Goal: Task Accomplishment & Management: Use online tool/utility

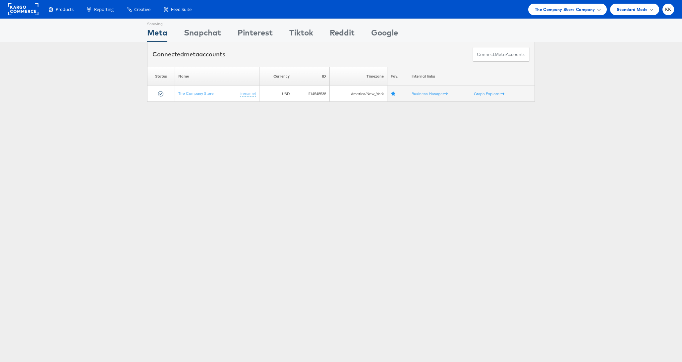
click at [536, 13] on div "The Company Store Company" at bounding box center [567, 10] width 79 height 12
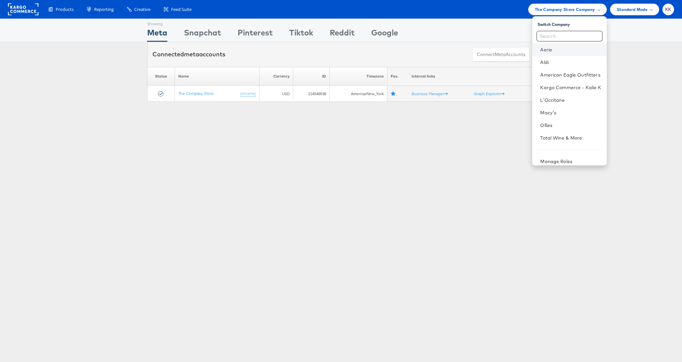
click at [549, 49] on link "Aerie" at bounding box center [570, 49] width 61 height 7
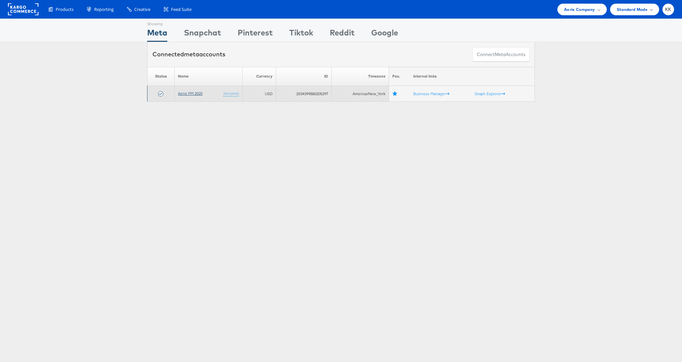
click at [189, 92] on link "Aerie PM 2020" at bounding box center [190, 93] width 25 height 5
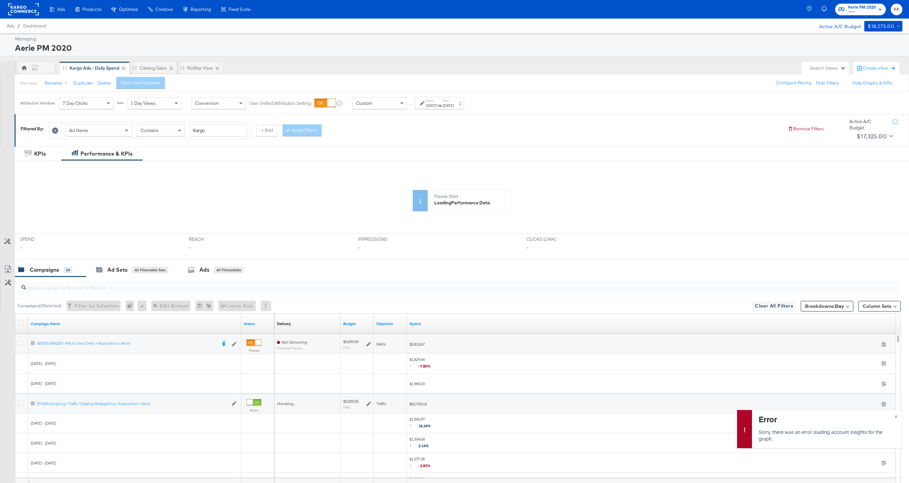
click at [429, 104] on div "Sep 1st 2025" at bounding box center [432, 105] width 11 height 5
click at [405, 159] on input "October 5th 2025" at bounding box center [432, 155] width 70 height 12
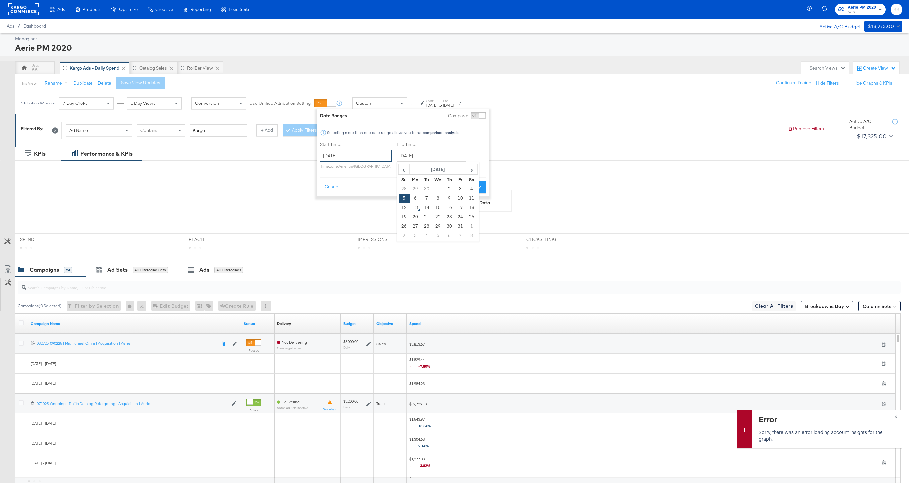
click at [373, 159] on input "September 1st 2025" at bounding box center [356, 155] width 72 height 12
click at [390, 170] on span "›" at bounding box center [395, 169] width 10 height 10
click at [358, 190] on td "1" at bounding box center [361, 188] width 11 height 9
type input "October 1st 2025"
click at [413, 165] on div "End Time: October 5th 2025 ‹ October 2025 › Su Mo Tu We Th Fr Sa 28 29 30 1 2 3…" at bounding box center [432, 156] width 72 height 30
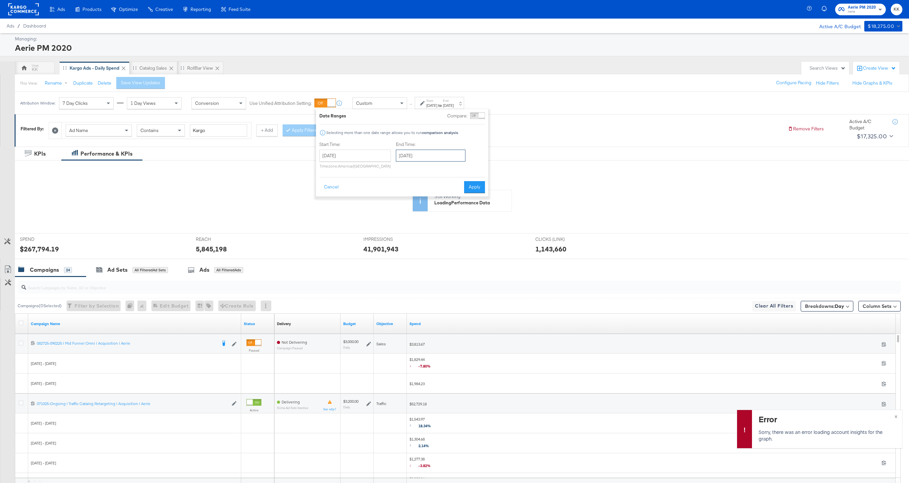
click at [418, 160] on input "October 5th 2025" at bounding box center [431, 155] width 70 height 12
click at [404, 207] on td "12" at bounding box center [403, 207] width 11 height 9
type input "October 12th 2025"
click at [484, 177] on div "Cancel Apply" at bounding box center [405, 185] width 166 height 16
click at [484, 181] on button "Apply" at bounding box center [477, 187] width 21 height 12
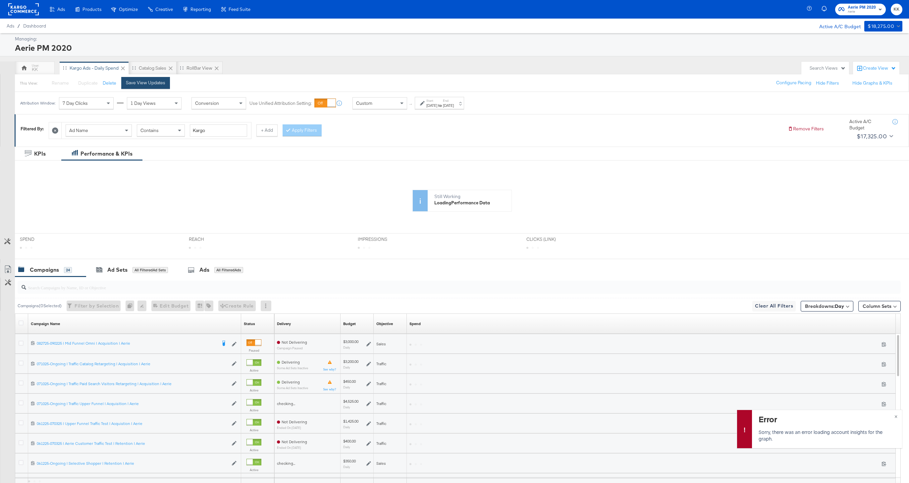
click at [165, 84] on button "Save View Updates" at bounding box center [145, 83] width 49 height 12
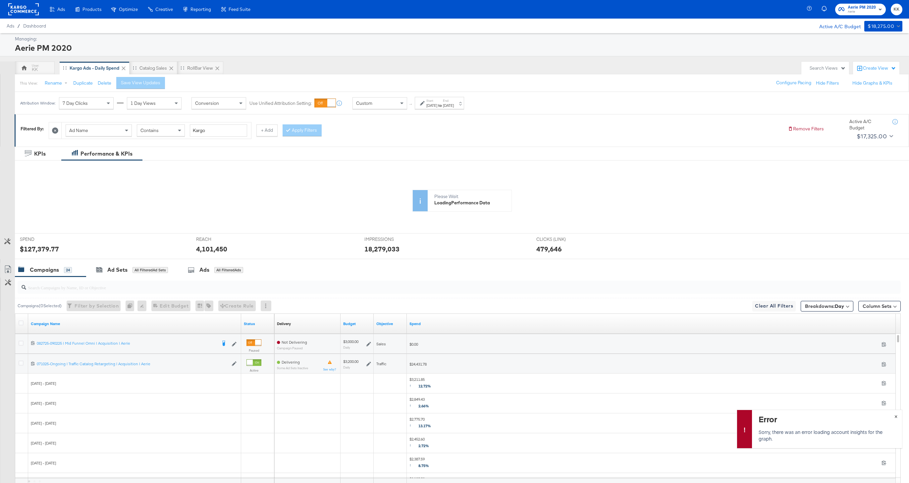
click at [897, 416] on span "×" at bounding box center [896, 416] width 3 height 8
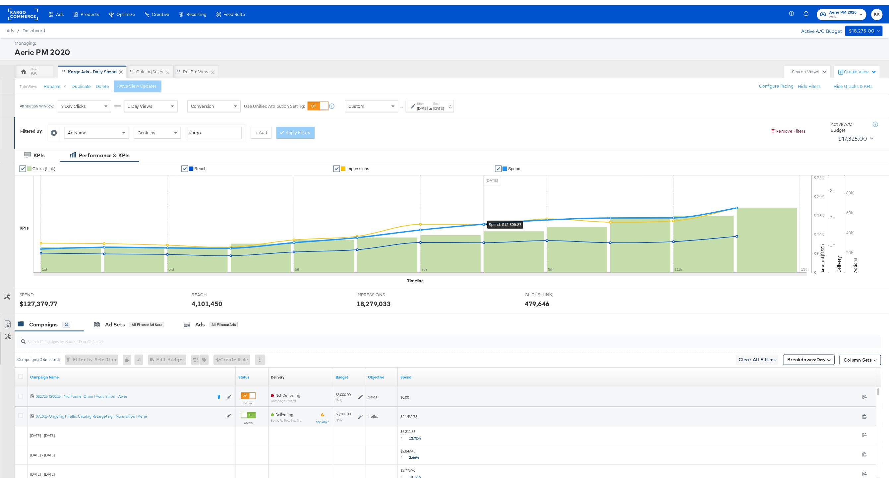
scroll to position [115, 0]
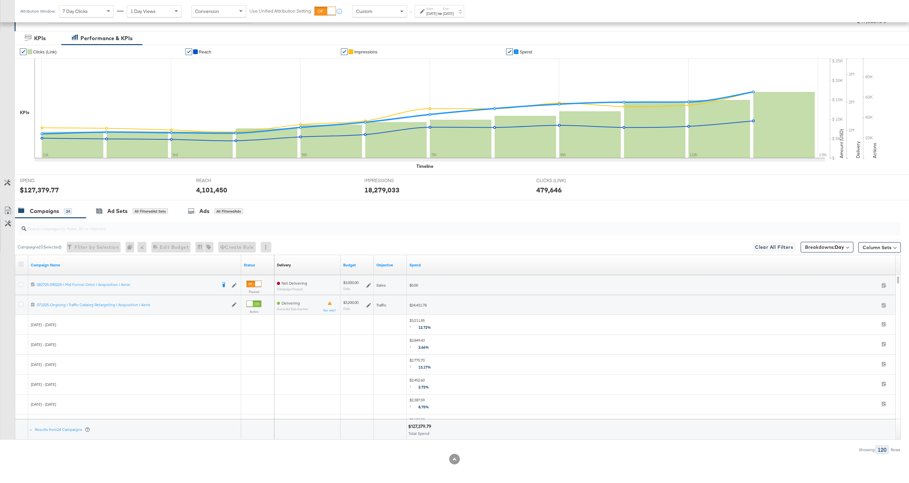
click at [22, 263] on icon at bounding box center [21, 264] width 5 height 5
click at [0, 0] on input "checkbox" at bounding box center [0, 0] width 0 height 0
click at [7, 216] on link "Export as CSV" at bounding box center [7, 211] width 15 height 15
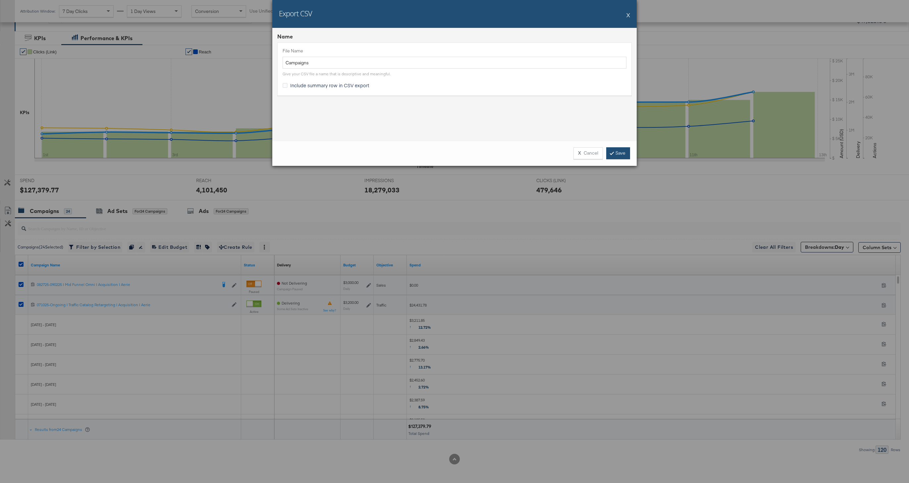
click at [619, 151] on link "Save" at bounding box center [619, 153] width 24 height 12
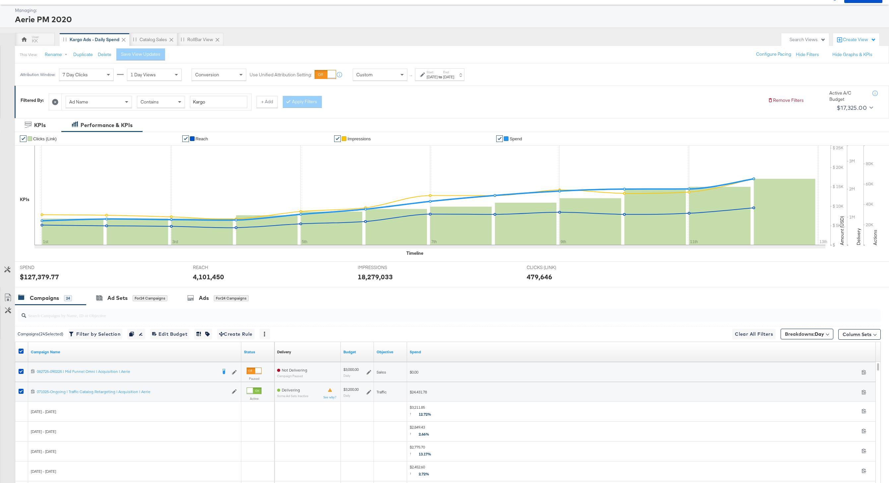
scroll to position [0, 0]
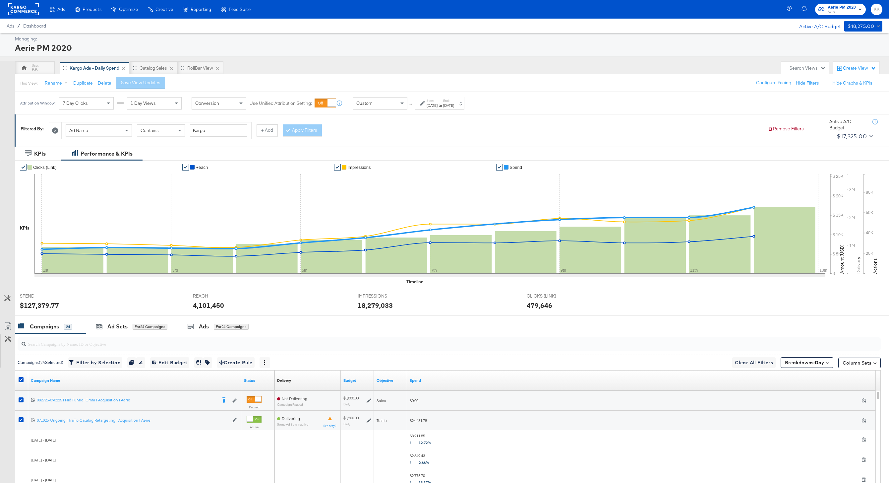
click at [18, 7] on rect at bounding box center [23, 9] width 30 height 12
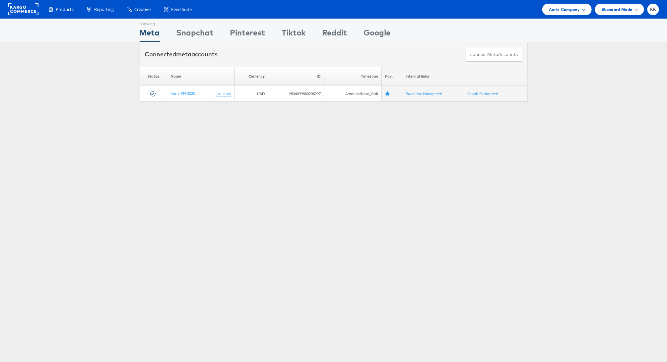
click at [553, 6] on span "Aerie Company" at bounding box center [564, 9] width 31 height 7
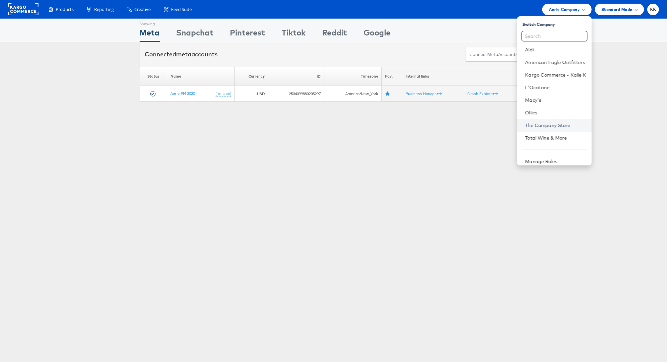
click at [540, 126] on link "The Company Store" at bounding box center [555, 125] width 61 height 7
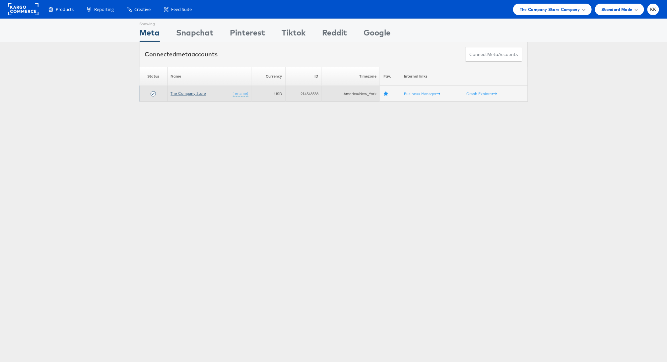
click at [175, 93] on link "The Company Store" at bounding box center [188, 93] width 35 height 5
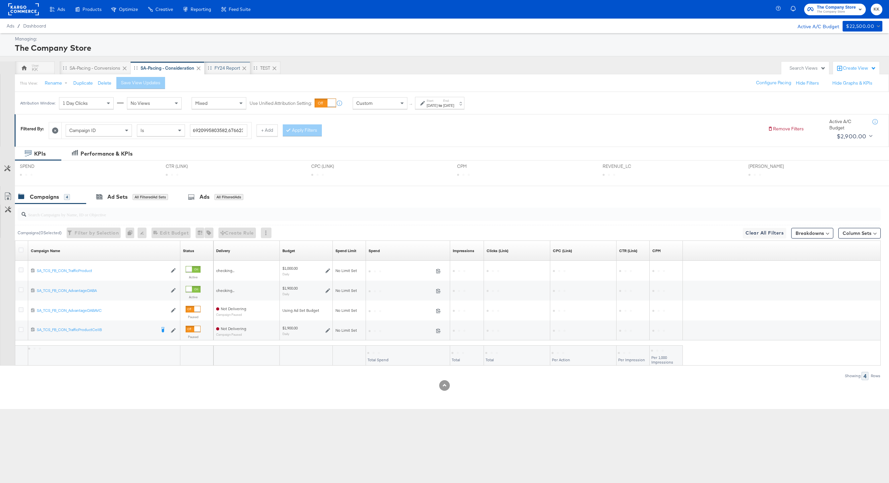
click at [226, 69] on div "FY24 Report" at bounding box center [227, 68] width 26 height 6
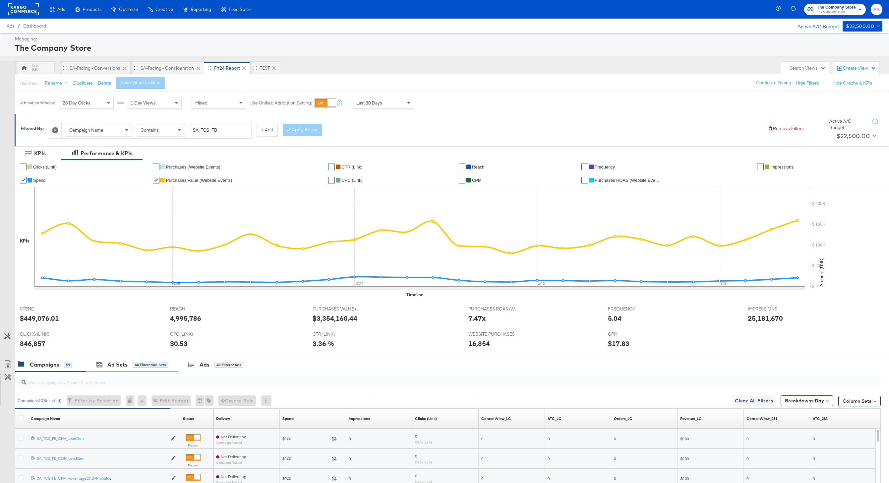
click at [124, 368] on div "Ad Sets All Filtered Ad Sets" at bounding box center [132, 364] width 92 height 14
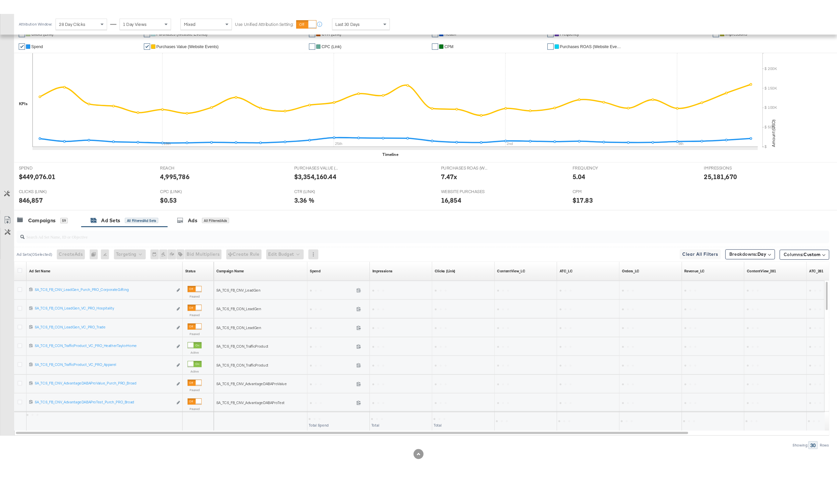
scroll to position [153, 0]
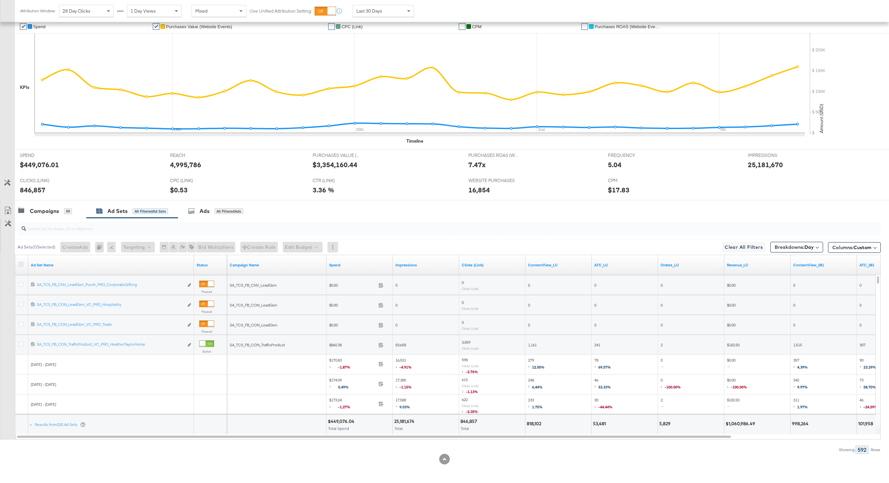
click at [20, 265] on icon at bounding box center [21, 264] width 5 height 5
click at [0, 0] on input "checkbox" at bounding box center [0, 0] width 0 height 0
click at [7, 211] on icon at bounding box center [8, 210] width 8 height 8
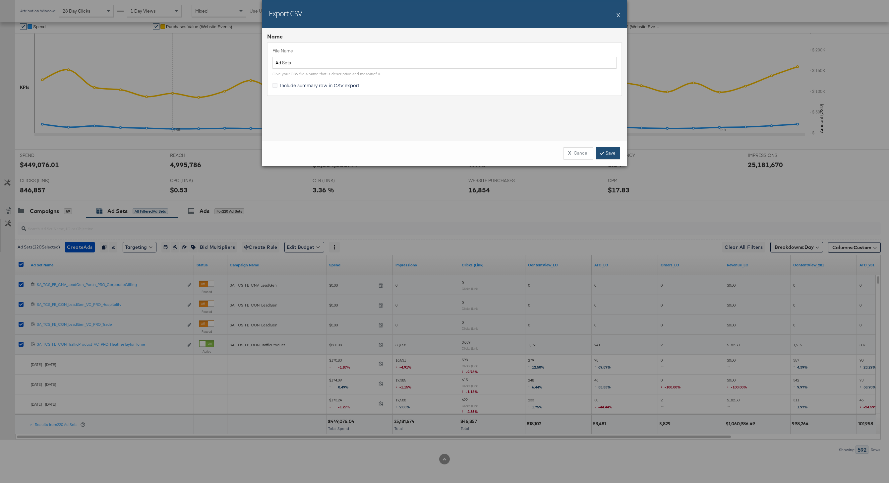
click at [617, 150] on link "Save" at bounding box center [608, 153] width 24 height 12
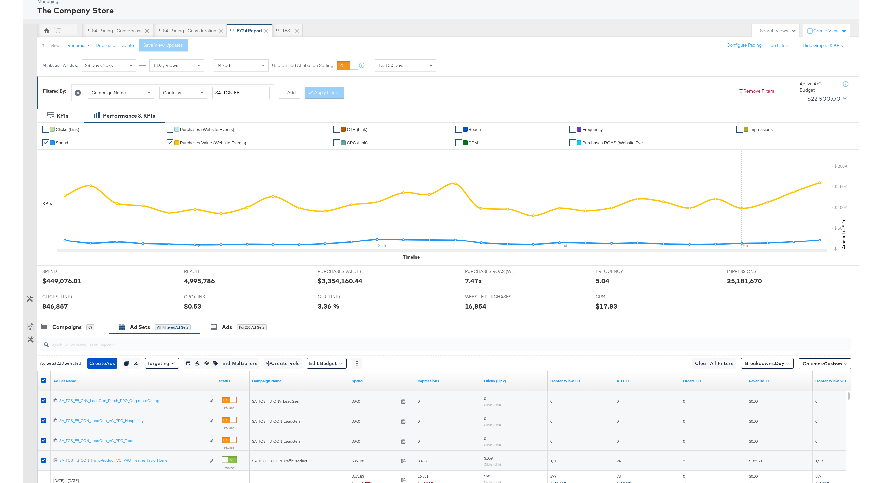
scroll to position [0, 0]
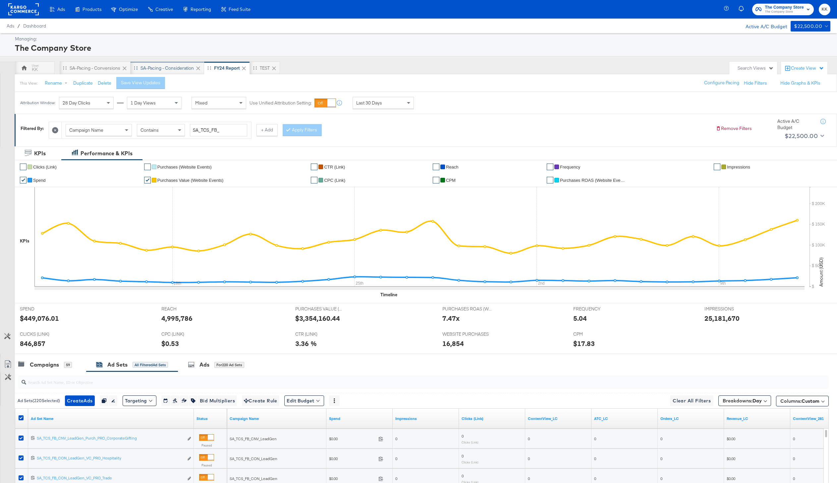
click at [176, 68] on div "SA-Pacing - Consideration" at bounding box center [167, 68] width 53 height 6
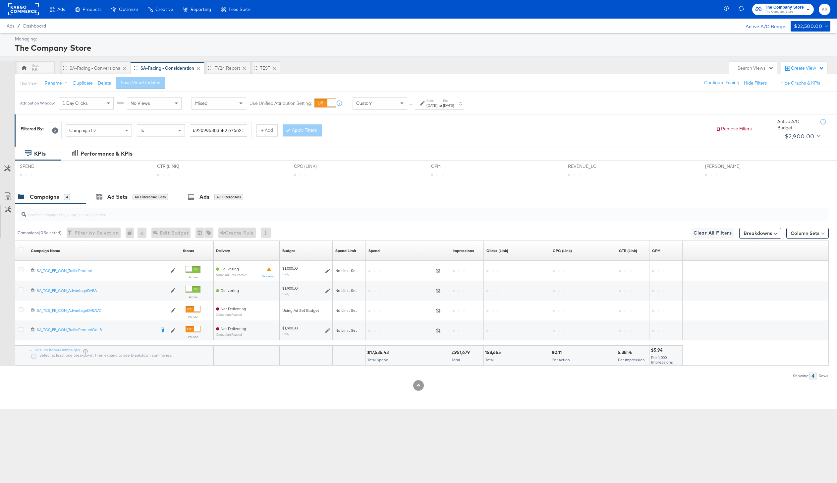
click at [454, 104] on div "Oct 8th 2025" at bounding box center [448, 105] width 11 height 5
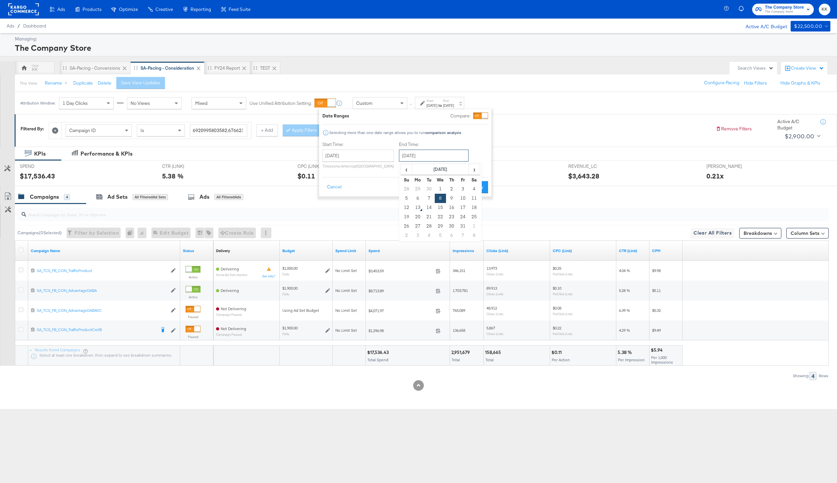
click at [427, 149] on input "October 8th 2025" at bounding box center [434, 155] width 70 height 12
click at [425, 153] on input "October 8th 2025" at bounding box center [434, 155] width 70 height 12
click at [402, 210] on td "12" at bounding box center [406, 207] width 11 height 9
type input "October 12th 2025"
click at [482, 187] on button "Apply" at bounding box center [480, 187] width 21 height 12
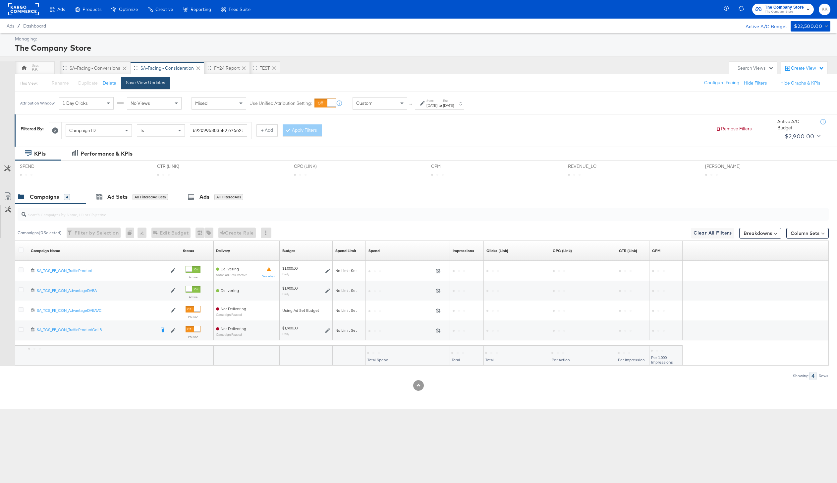
click at [159, 81] on div "Save View Updates" at bounding box center [145, 83] width 39 height 6
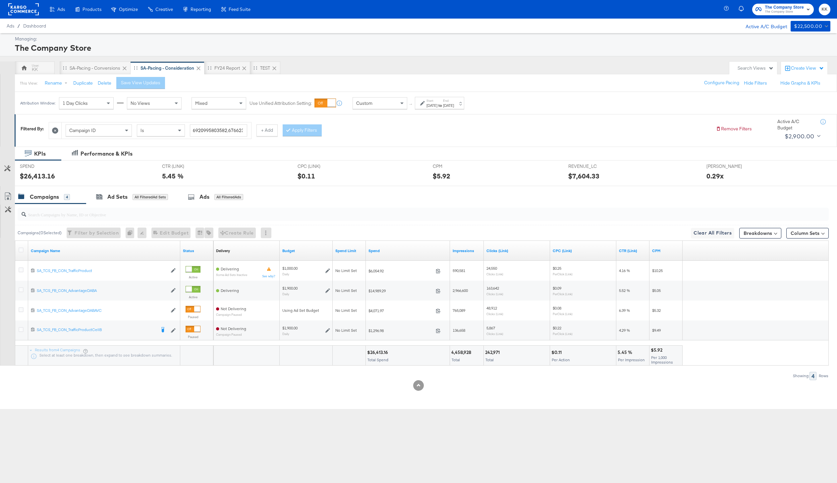
click at [379, 353] on div "$26,413.16" at bounding box center [378, 352] width 23 height 6
copy div "26,413.16"
click at [392, 97] on div "Custom ↑ Start: Sep 29th 2025 to End: Oct 12th 2025" at bounding box center [409, 103] width 112 height 12
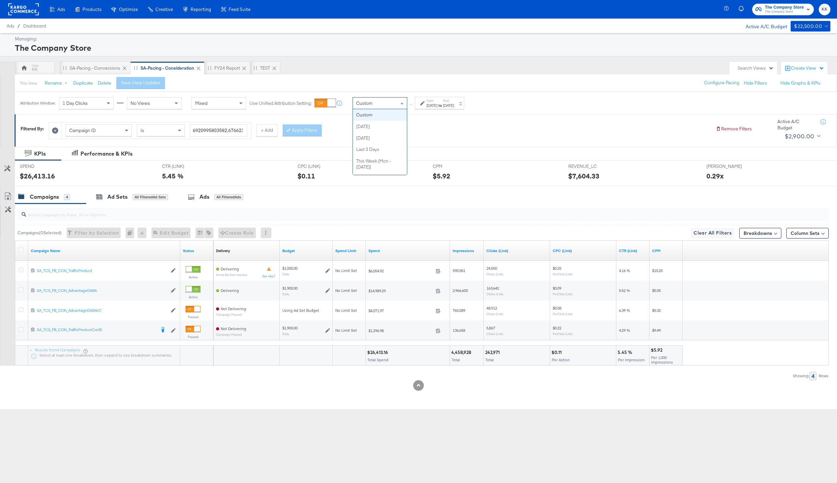
click at [391, 98] on div "Custom" at bounding box center [380, 102] width 54 height 11
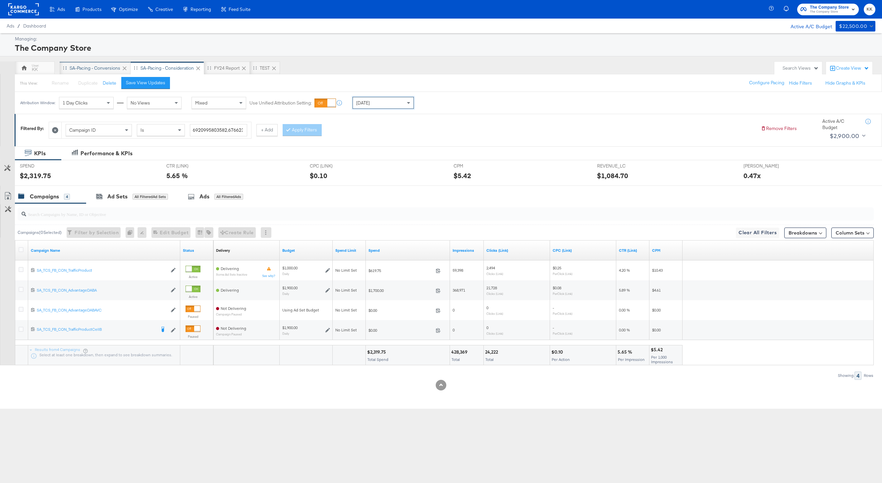
click at [94, 63] on div "SA-Pacing - Conversions" at bounding box center [95, 67] width 71 height 13
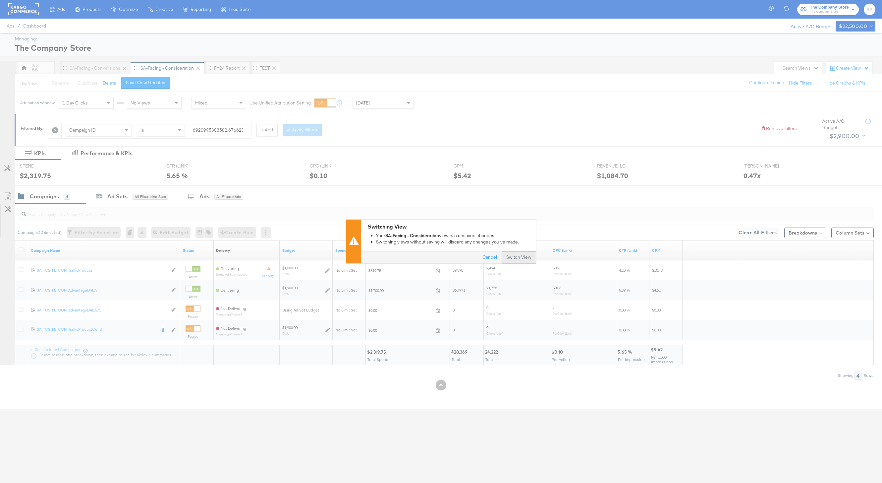
click at [530, 256] on button "Switch View" at bounding box center [519, 258] width 34 height 12
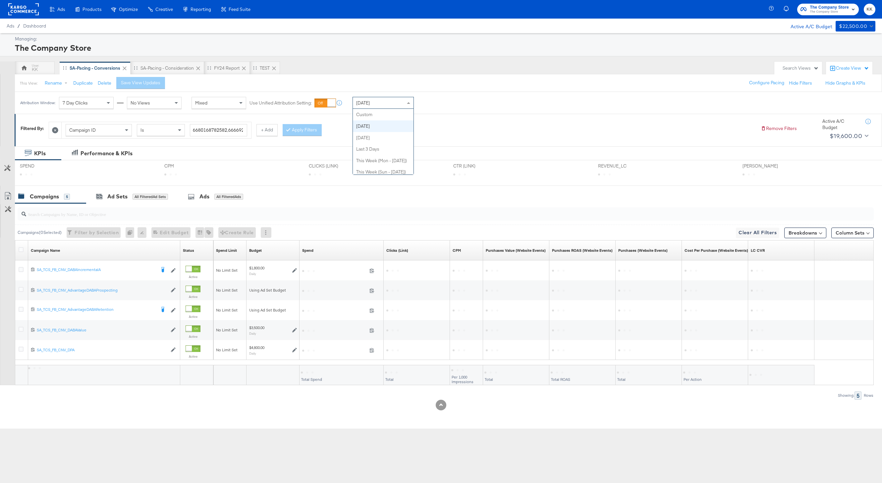
click at [386, 103] on div "Today" at bounding box center [383, 102] width 61 height 11
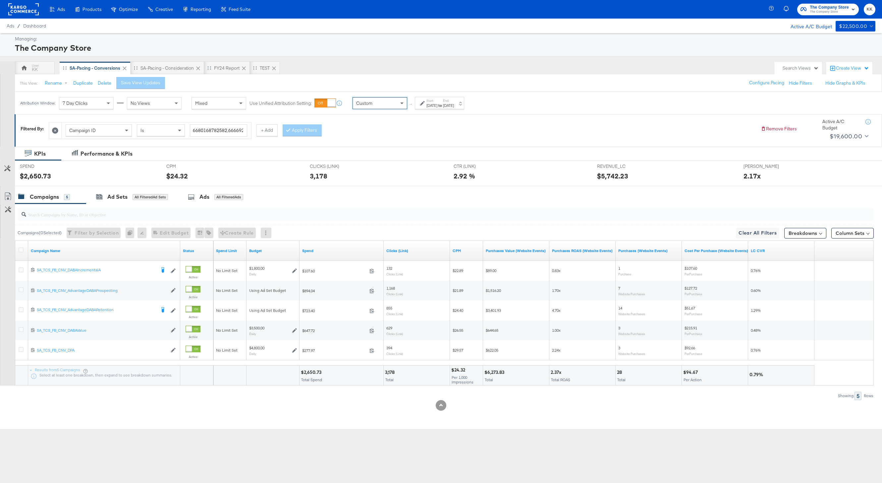
click at [438, 103] on div "Oct 13th 2025" at bounding box center [432, 105] width 11 height 5
click at [376, 155] on input "October 13th 2025" at bounding box center [360, 155] width 72 height 12
click at [339, 186] on td "29" at bounding box center [342, 188] width 11 height 9
type input "September 29th 2025"
click at [439, 157] on input "October 13th 2025" at bounding box center [436, 155] width 70 height 12
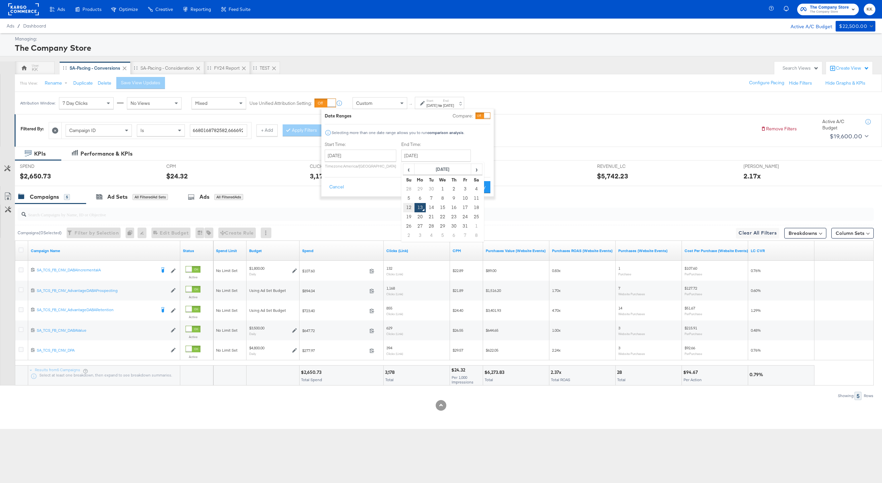
click at [408, 207] on td "12" at bounding box center [408, 207] width 11 height 9
type input "October 12th 2025"
click at [475, 192] on button "Apply" at bounding box center [480, 187] width 21 height 12
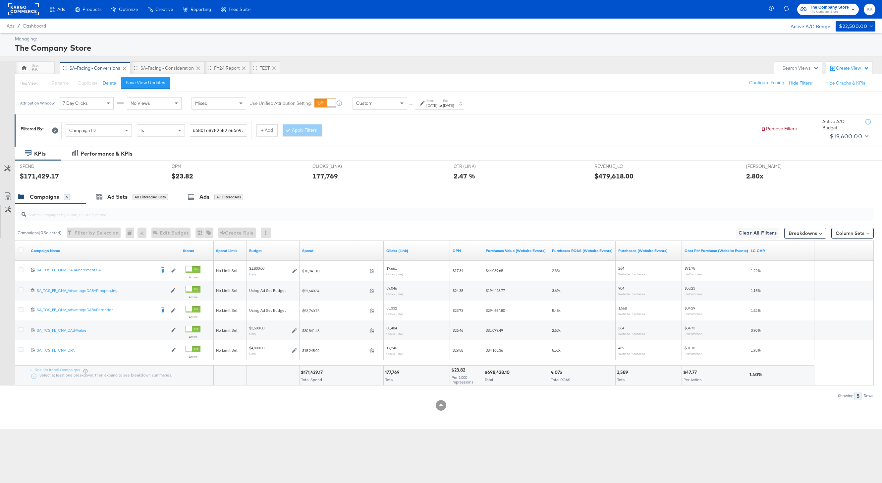
click at [310, 374] on div "$171,429.17" at bounding box center [313, 372] width 24 height 6
copy div "171,429.17"
click at [378, 173] on div "177,769" at bounding box center [378, 176] width 131 height 10
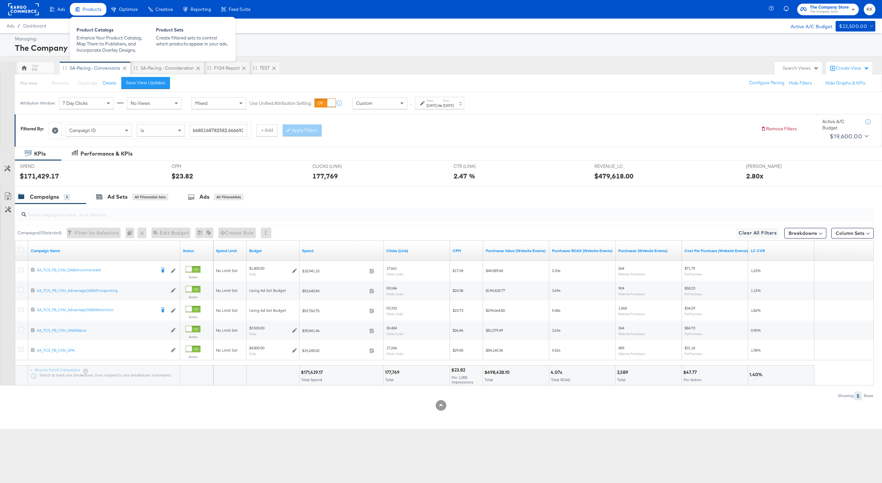
click at [74, 8] on div "Products" at bounding box center [88, 9] width 36 height 13
click at [88, 12] on div "Products" at bounding box center [92, 9] width 19 height 6
click at [88, 26] on div "Product Catalogs Enhance Your Product Catalog, Map Them to Publishers, and Inco…" at bounding box center [113, 40] width 80 height 33
click at [94, 40] on div "Enhance Your Product Catalog, Map Them to Publishers, and Incorporate Overlay D…" at bounding box center [113, 44] width 73 height 19
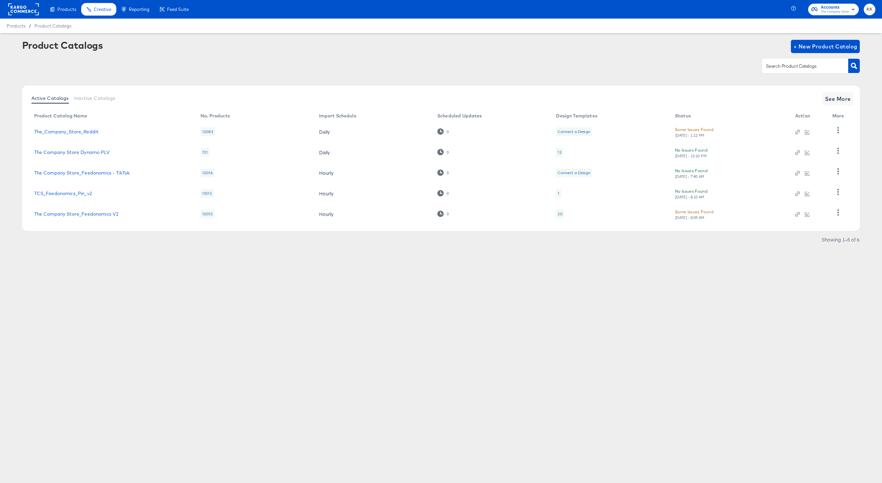
click at [100, 210] on td "The Company Store_Feedonomics V2" at bounding box center [112, 214] width 166 height 21
click at [92, 214] on link "The Company Store_Feedonomics V2" at bounding box center [76, 213] width 85 height 5
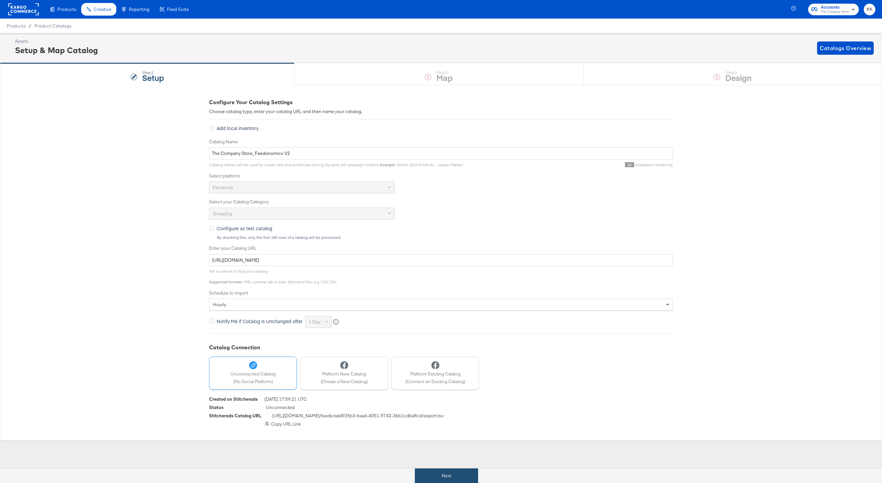
click at [429, 472] on button "Next" at bounding box center [446, 475] width 63 height 15
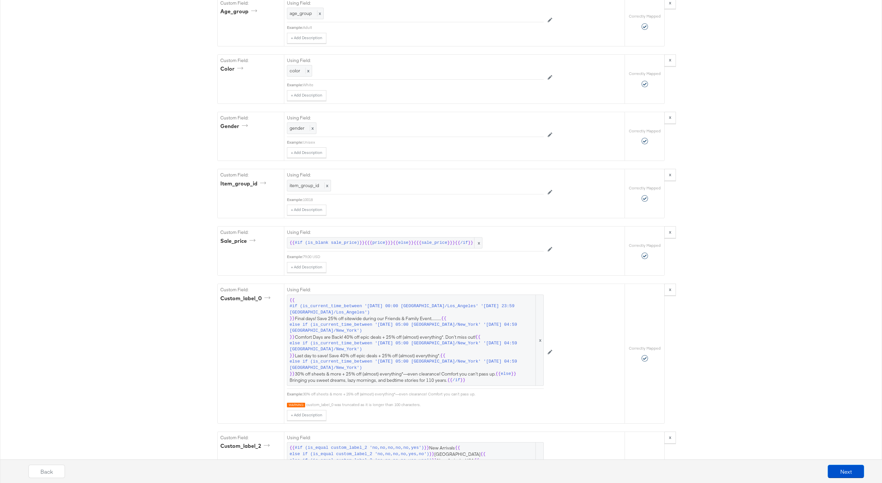
scroll to position [1179, 0]
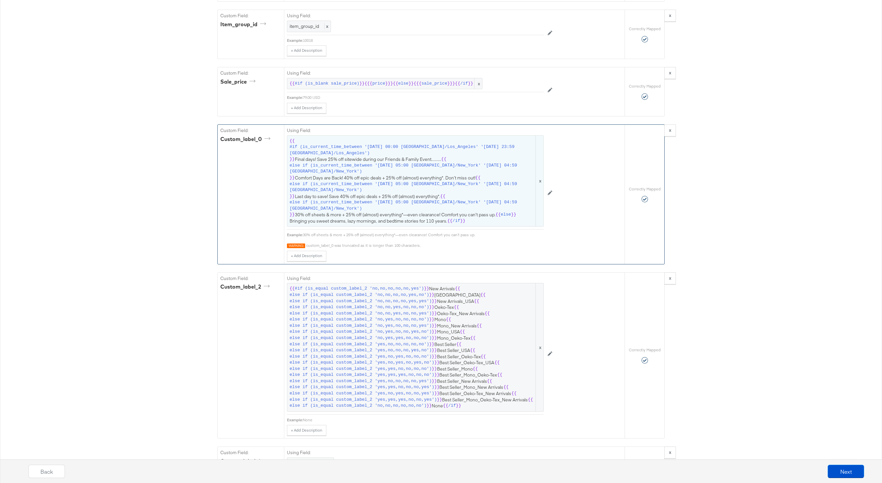
click at [385, 197] on span "{{ #if (is_current_time_between '2022-03-21 00:00 America/Los_Angeles' '2022-03…" at bounding box center [416, 181] width 252 height 86
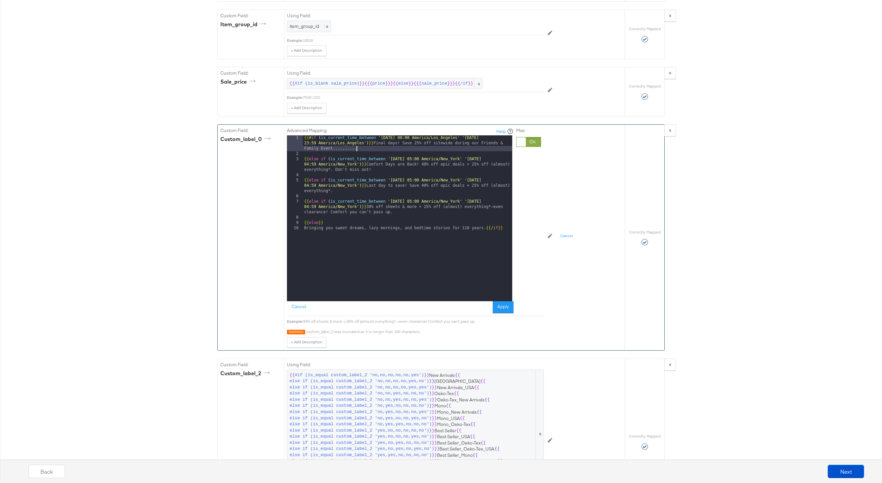
click at [388, 147] on div "{{# if ( is_current_time_between '2022-03-21 00:00 America/Los_Angeles' '2022-0…" at bounding box center [407, 228] width 209 height 187
click at [503, 306] on button "Apply" at bounding box center [503, 307] width 21 height 12
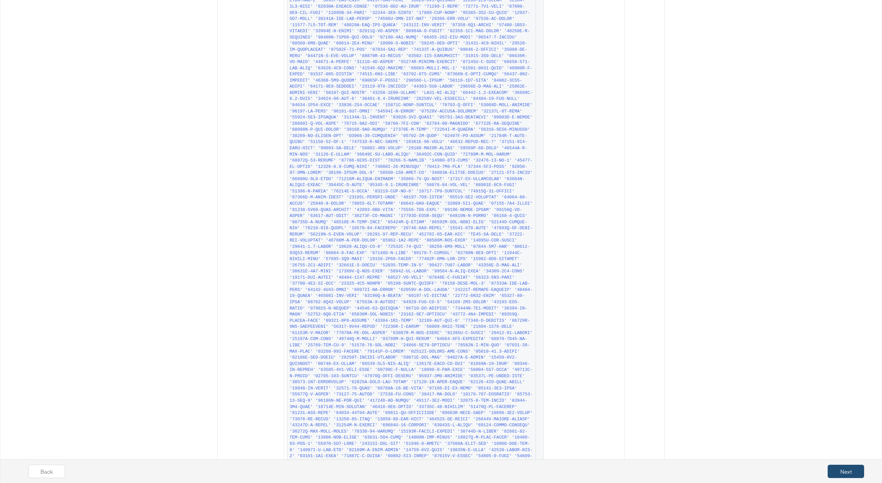
scroll to position [2375, 0]
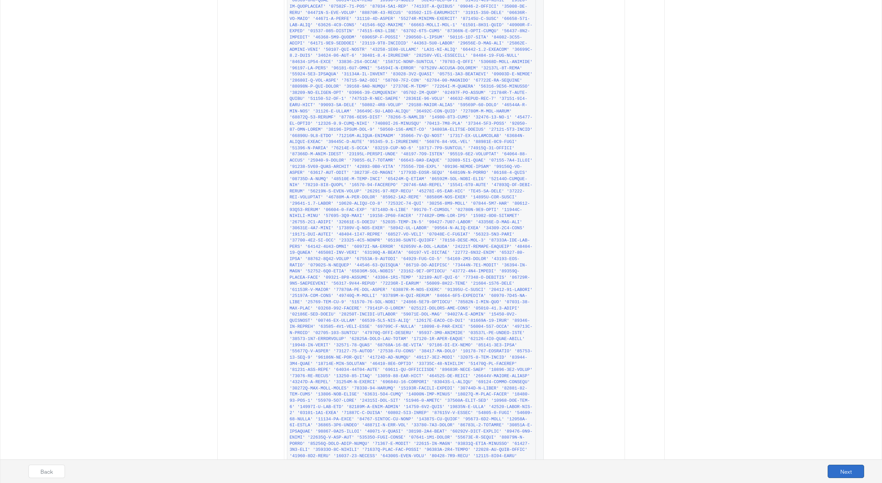
click at [851, 474] on button "Next" at bounding box center [846, 470] width 36 height 13
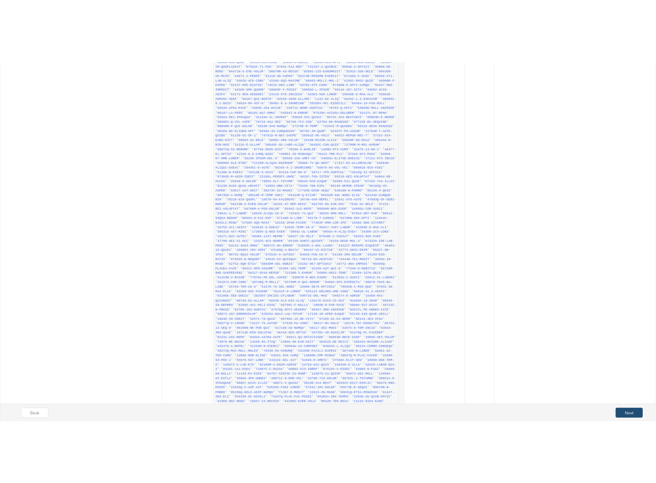
scroll to position [0, 0]
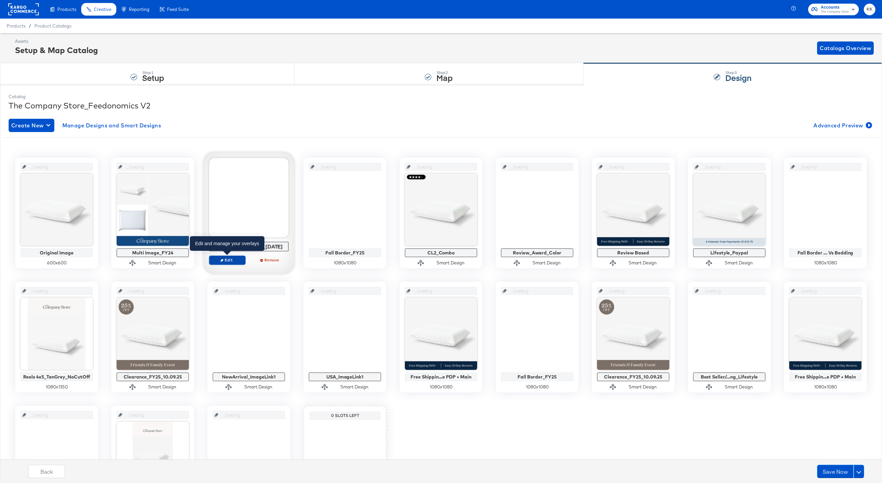
click at [230, 259] on span "Edit" at bounding box center [227, 259] width 30 height 5
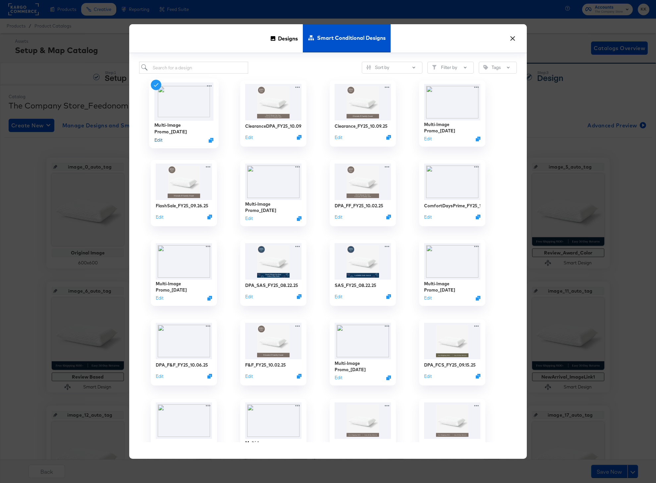
click at [159, 141] on button "Edit" at bounding box center [158, 140] width 8 height 6
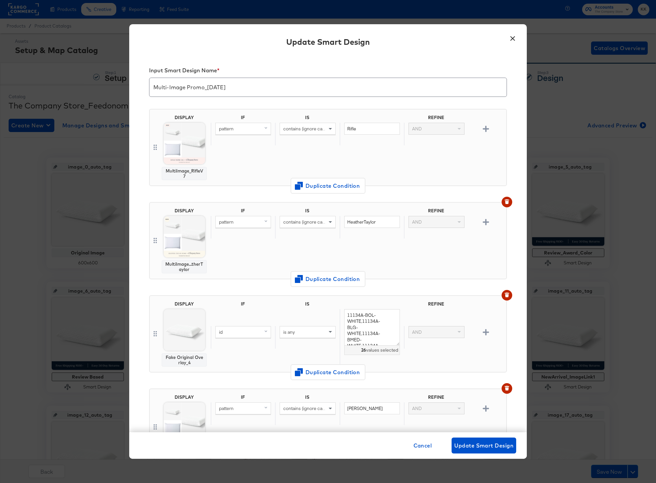
click at [249, 223] on div "pattern" at bounding box center [243, 221] width 55 height 11
click at [254, 297] on button "link mapped" at bounding box center [255, 300] width 81 height 11
click at [354, 221] on input "HeatherTaylor" at bounding box center [372, 222] width 56 height 12
drag, startPoint x: 384, startPoint y: 222, endPoint x: 331, endPoint y: 221, distance: 53.4
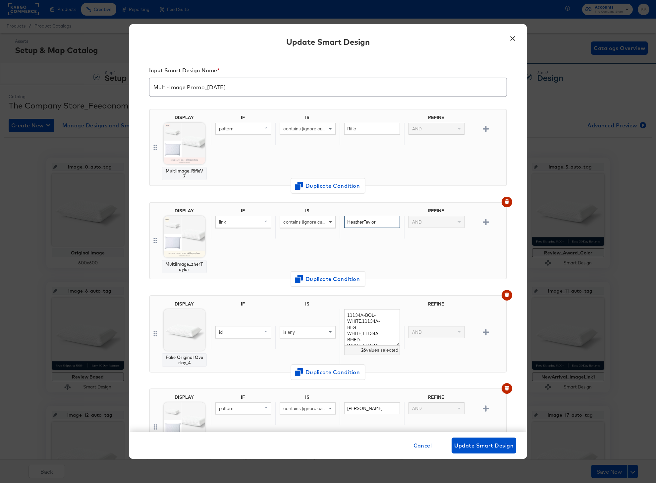
click at [331, 221] on div "link contains (ignore case) HeatherTaylor AND" at bounding box center [357, 227] width 293 height 23
paste input "heather-taylor-home"
type input "heather-taylor-home"
click at [318, 241] on div "IF IS REFINE link contains (ignore case) heather-taylor-home AND" at bounding box center [357, 240] width 293 height 65
click at [477, 442] on span "Update Smart Design" at bounding box center [483, 444] width 59 height 9
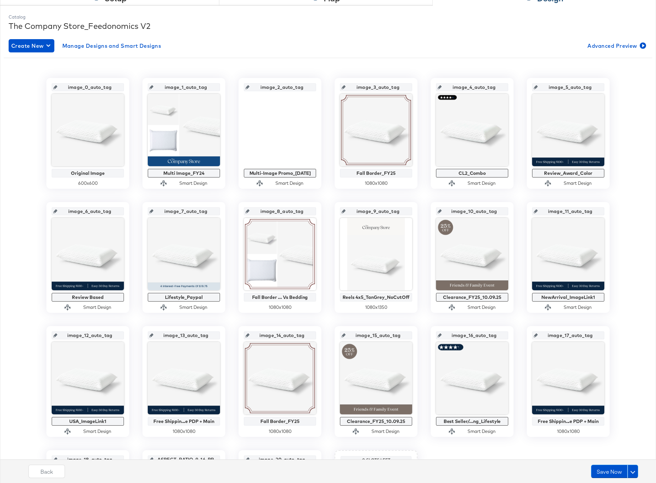
scroll to position [80, 0]
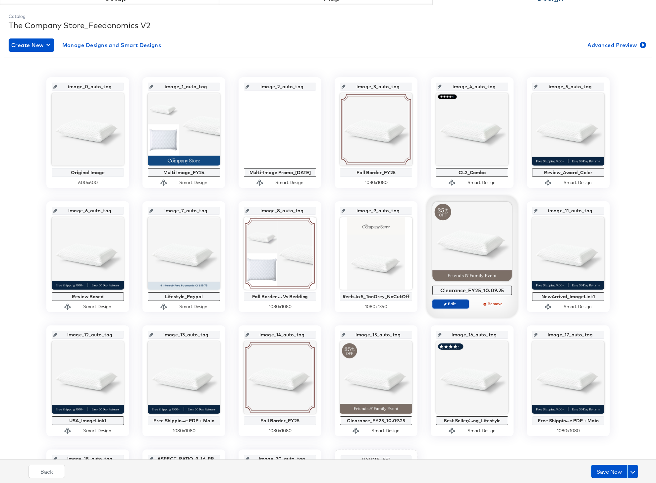
click at [453, 303] on span "Edit" at bounding box center [451, 303] width 30 height 5
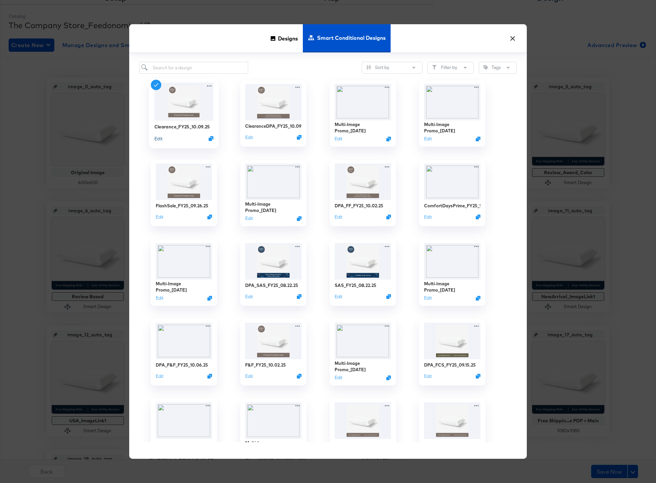
click at [160, 139] on button "Edit" at bounding box center [158, 138] width 8 height 6
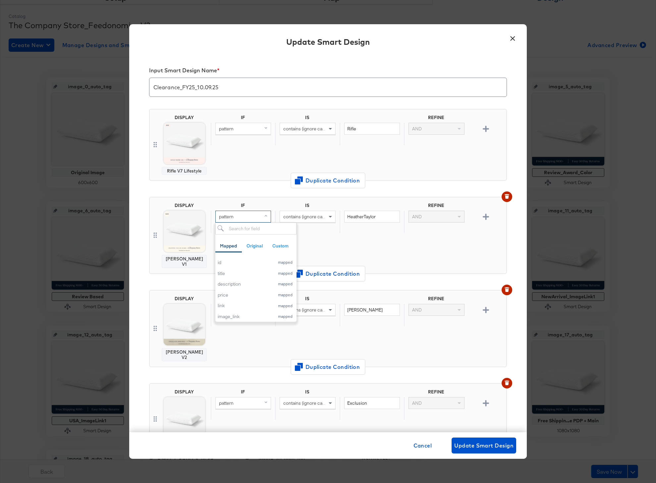
click at [256, 213] on div "pattern" at bounding box center [243, 216] width 55 height 11
click at [244, 303] on div "link" at bounding box center [244, 305] width 53 height 6
drag, startPoint x: 394, startPoint y: 218, endPoint x: 324, endPoint y: 218, distance: 69.9
click at [324, 218] on div "link contains (ignore case) HeatherTaylor AND" at bounding box center [357, 221] width 293 height 23
paste input "heather-taylor-home"
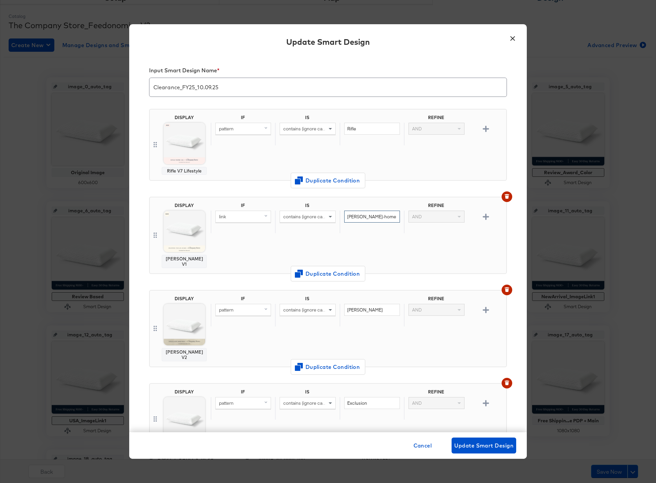
type input "heather-taylor-home"
click at [358, 237] on div "IF IS REFINE link contains (ignore case) heather-taylor-home AND" at bounding box center [357, 235] width 293 height 65
click at [496, 446] on span "Update Smart Design" at bounding box center [483, 444] width 59 height 9
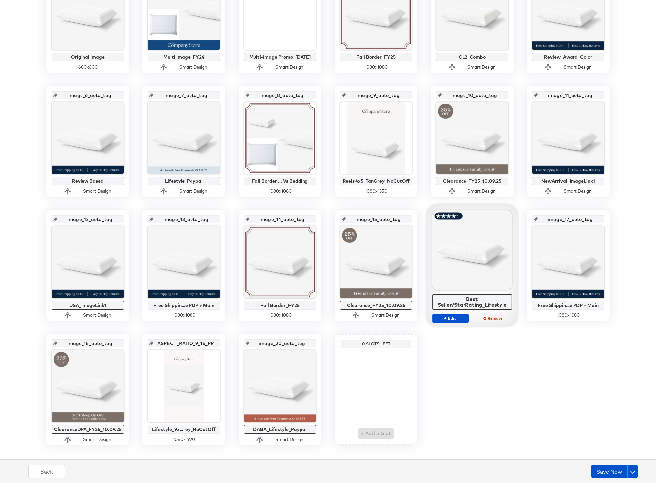
scroll to position [205, 0]
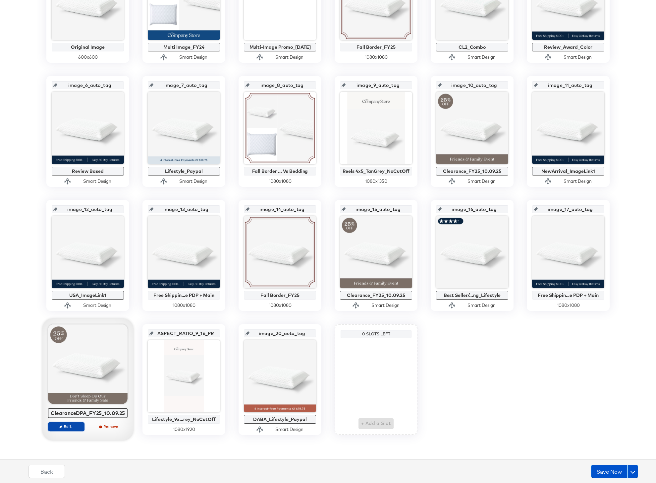
click at [65, 427] on span "Edit" at bounding box center [66, 426] width 30 height 5
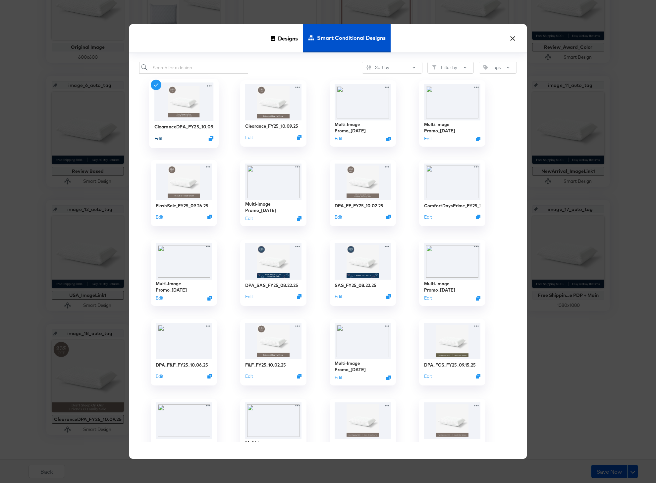
click at [158, 138] on button "Edit" at bounding box center [158, 138] width 8 height 6
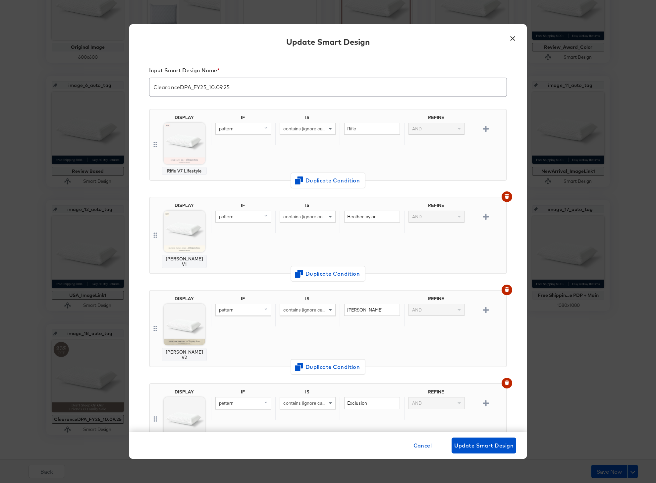
click at [237, 219] on div "pattern" at bounding box center [243, 216] width 55 height 11
click at [233, 303] on div "link" at bounding box center [244, 305] width 53 height 6
drag, startPoint x: 386, startPoint y: 220, endPoint x: 326, endPoint y: 217, distance: 59.4
click at [326, 217] on div "link contains (ignore case) HeatherTaylor AND" at bounding box center [357, 221] width 293 height 23
paste input "heather-taylor-home"
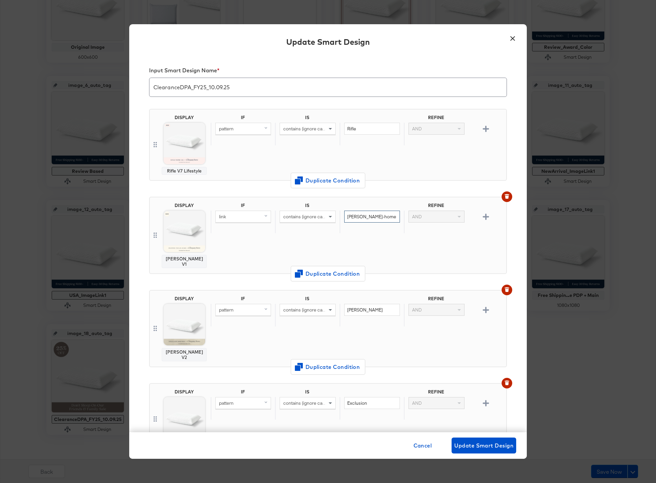
type input "heather-taylor-home"
click at [356, 231] on div "heather-taylor-home" at bounding box center [372, 221] width 64 height 23
click at [474, 447] on span "Update Smart Design" at bounding box center [483, 444] width 59 height 9
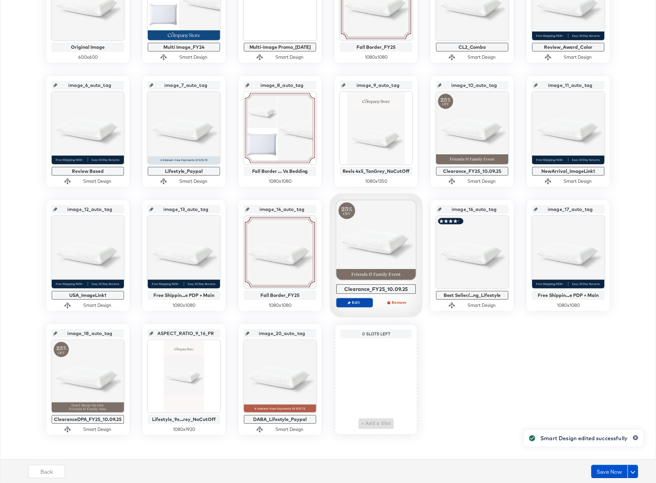
click at [355, 304] on span "Edit" at bounding box center [354, 302] width 30 height 5
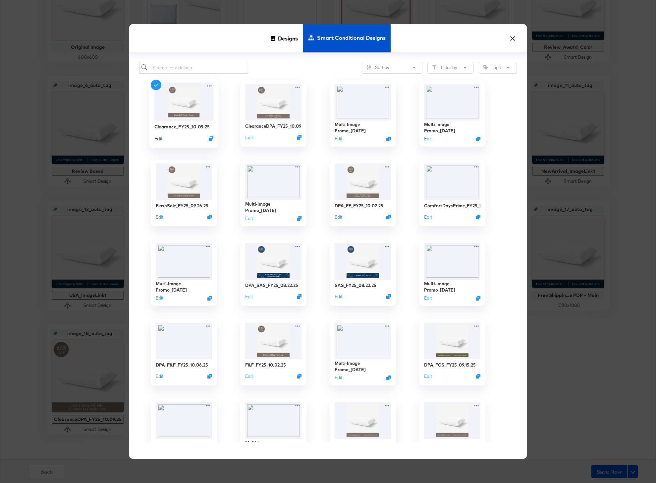
click at [157, 138] on button "Edit" at bounding box center [158, 138] width 8 height 6
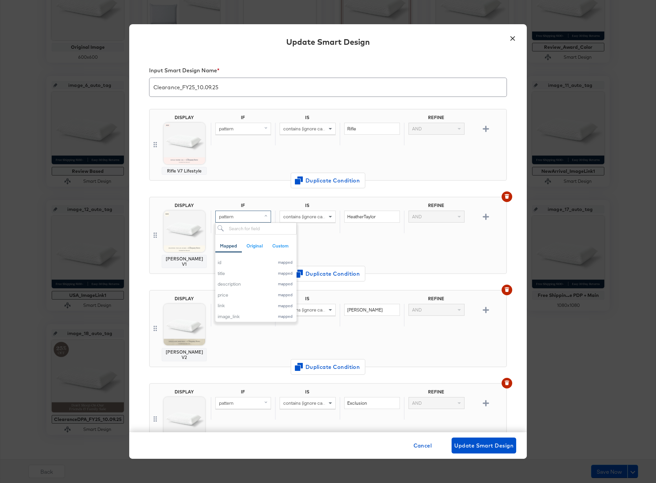
click at [250, 220] on div "pattern" at bounding box center [243, 216] width 55 height 11
click at [240, 304] on div "link" at bounding box center [244, 305] width 53 height 6
drag, startPoint x: 383, startPoint y: 215, endPoint x: 319, endPoint y: 215, distance: 64.6
click at [319, 215] on div "link contains (ignore case) HeatherTaylor AND" at bounding box center [357, 221] width 293 height 23
paste input "heather-taylor-home"
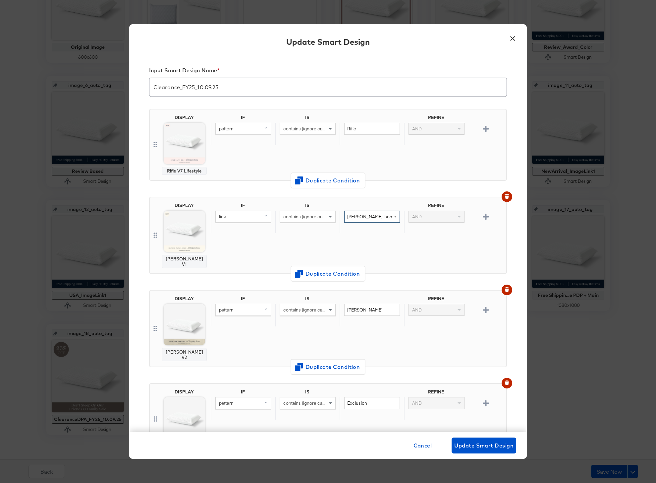
type input "heather-taylor-home"
click at [391, 240] on div "IF IS REFINE link contains (ignore case) heather-taylor-home AND" at bounding box center [357, 235] width 293 height 65
click at [475, 443] on span "Update Smart Design" at bounding box center [483, 444] width 59 height 9
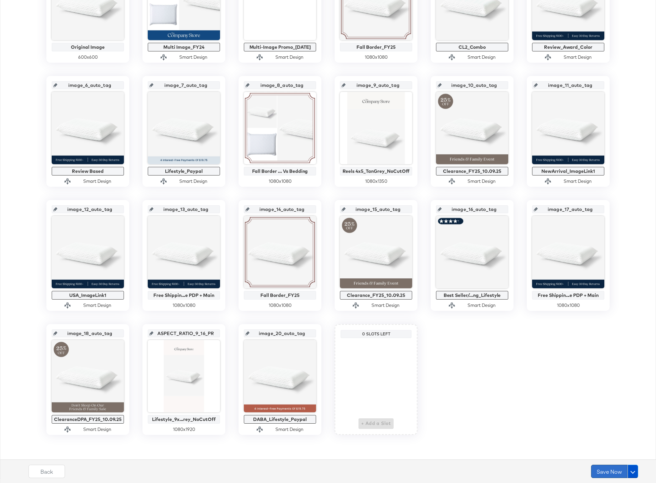
click at [612, 470] on button "Save Now" at bounding box center [609, 470] width 36 height 13
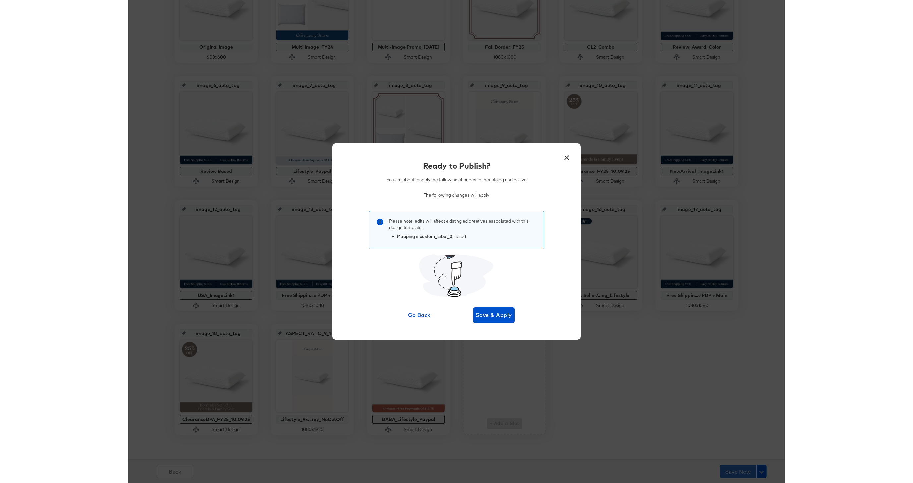
scroll to position [0, 0]
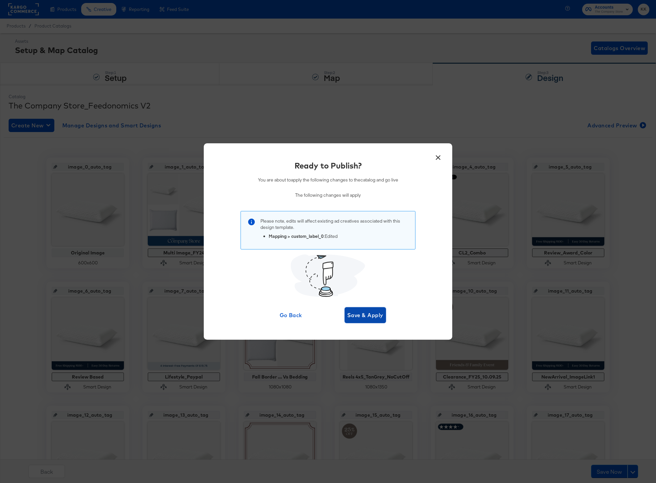
click at [369, 321] on button "Save & Apply" at bounding box center [365, 315] width 41 height 16
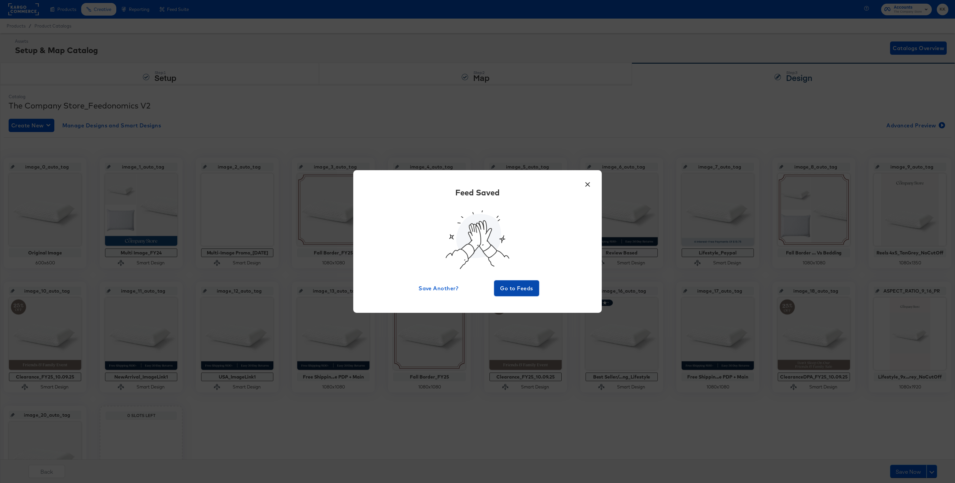
click at [520, 289] on span "Go to Feeds" at bounding box center [517, 287] width 40 height 9
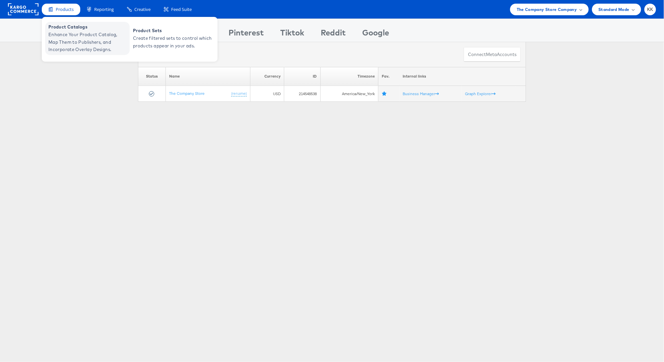
click at [67, 30] on span "Product Catalogs" at bounding box center [88, 27] width 80 height 8
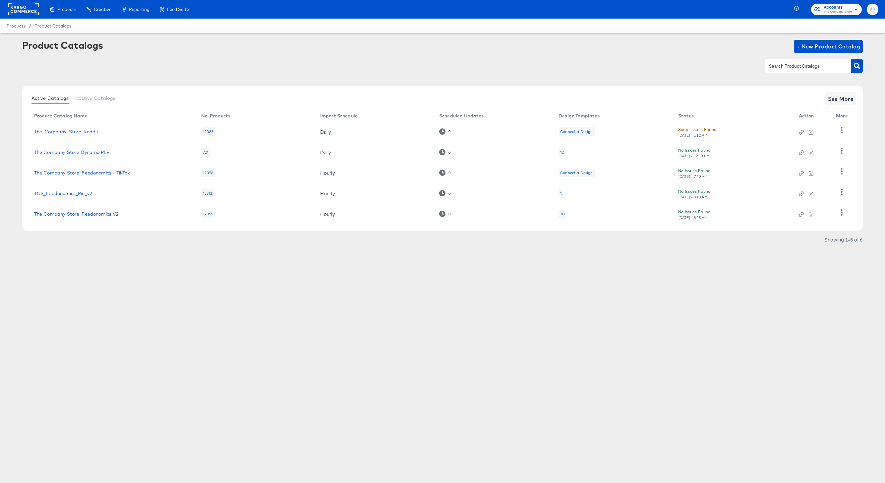
click at [563, 214] on div "20" at bounding box center [562, 213] width 5 height 5
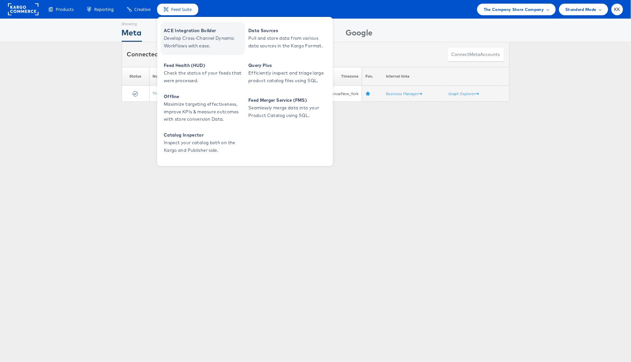
click at [175, 45] on span "Develop Cross-Channel Dynamic Workflows with ease." at bounding box center [204, 41] width 80 height 15
